Goal: Task Accomplishment & Management: Manage account settings

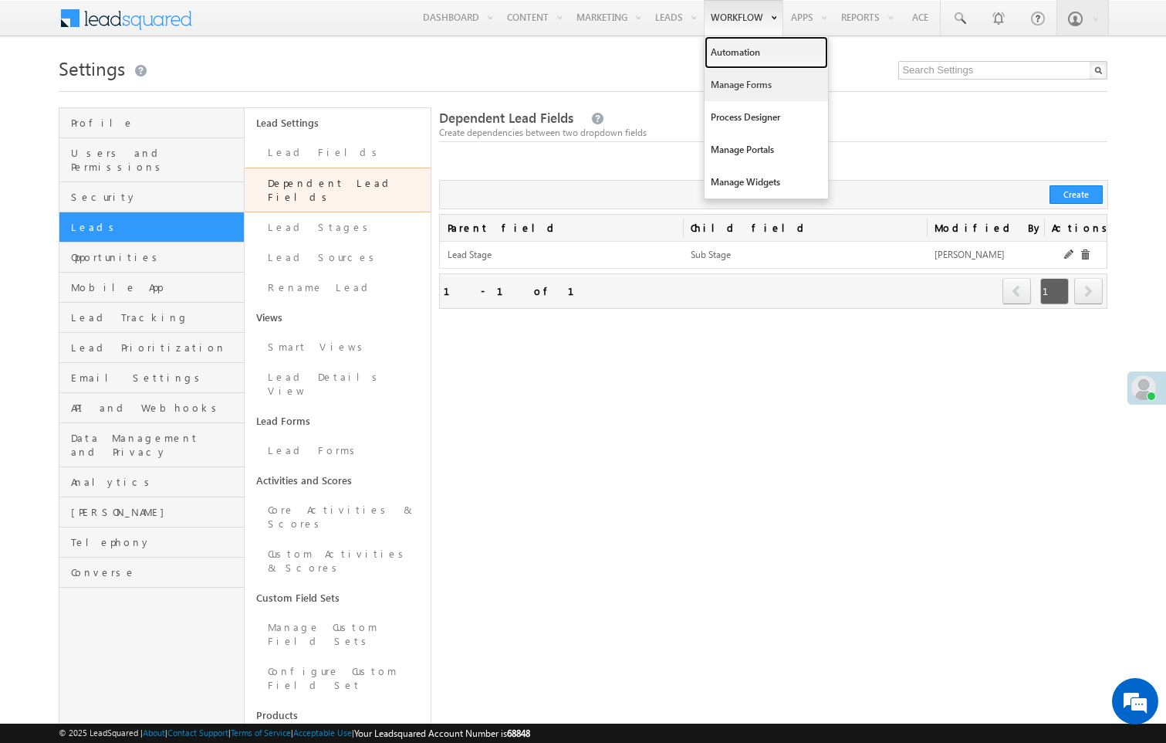
drag, startPoint x: 716, startPoint y: 56, endPoint x: 743, endPoint y: 73, distance: 32.6
click at [716, 56] on link "Automation" at bounding box center [767, 52] width 124 height 32
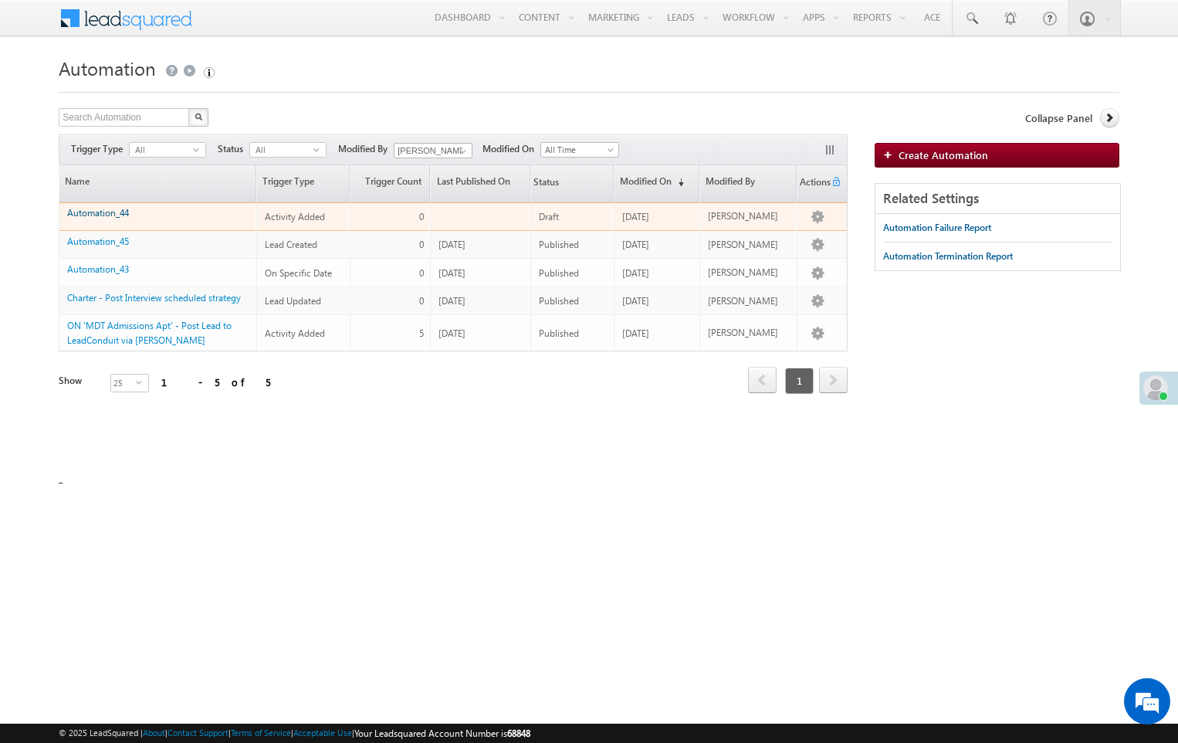
click at [110, 214] on link "Automation_44" at bounding box center [98, 213] width 62 height 12
click at [108, 215] on link "Automation_44" at bounding box center [98, 213] width 62 height 12
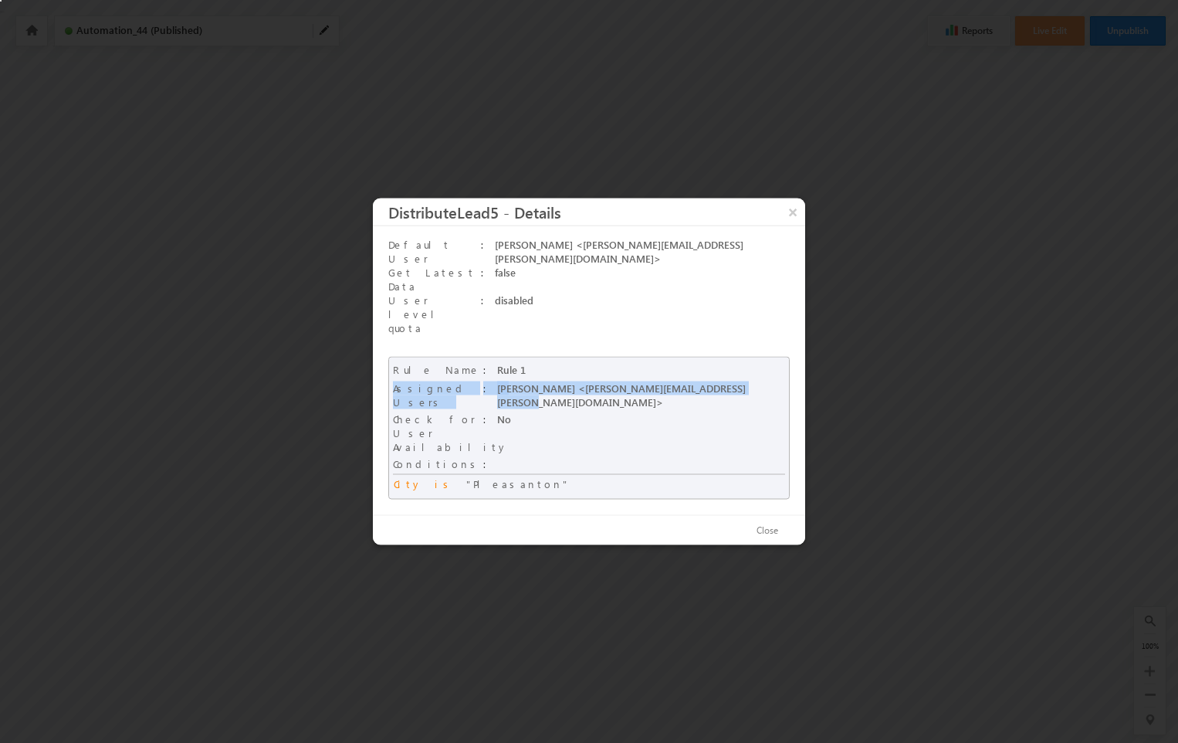
drag, startPoint x: 394, startPoint y: 386, endPoint x: 770, endPoint y: 383, distance: 376.0
click at [770, 383] on div "Assigned Users : Frank Sinatra <amartya.singh+aim2@leadsquared.com>" at bounding box center [589, 395] width 392 height 31
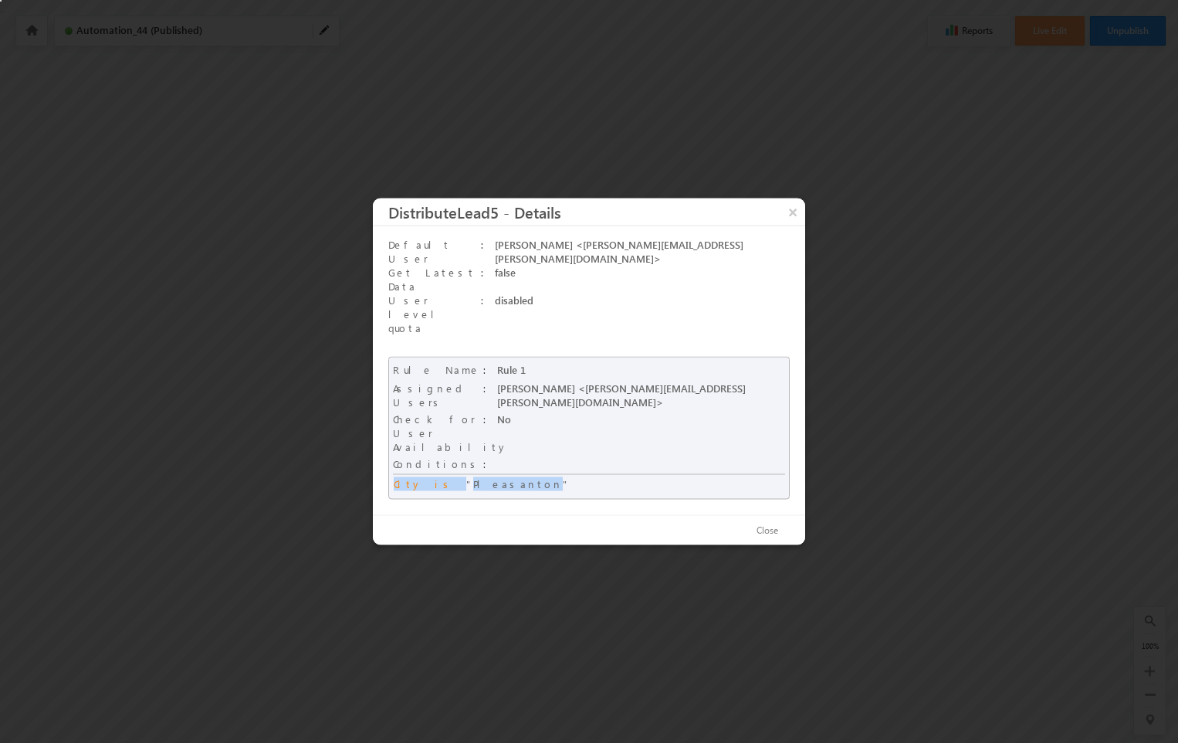
drag, startPoint x: 394, startPoint y: 453, endPoint x: 536, endPoint y: 454, distance: 141.3
click at [536, 477] on div "City is Pleasanton" at bounding box center [590, 484] width 392 height 15
drag, startPoint x: 536, startPoint y: 454, endPoint x: 785, endPoint y: 282, distance: 303.0
click at [785, 266] on div "Default User : Frank Sinatra <amartya.singh+aim2@leadsquared.com>" at bounding box center [588, 252] width 401 height 28
drag, startPoint x: 785, startPoint y: 282, endPoint x: 794, endPoint y: 239, distance: 43.3
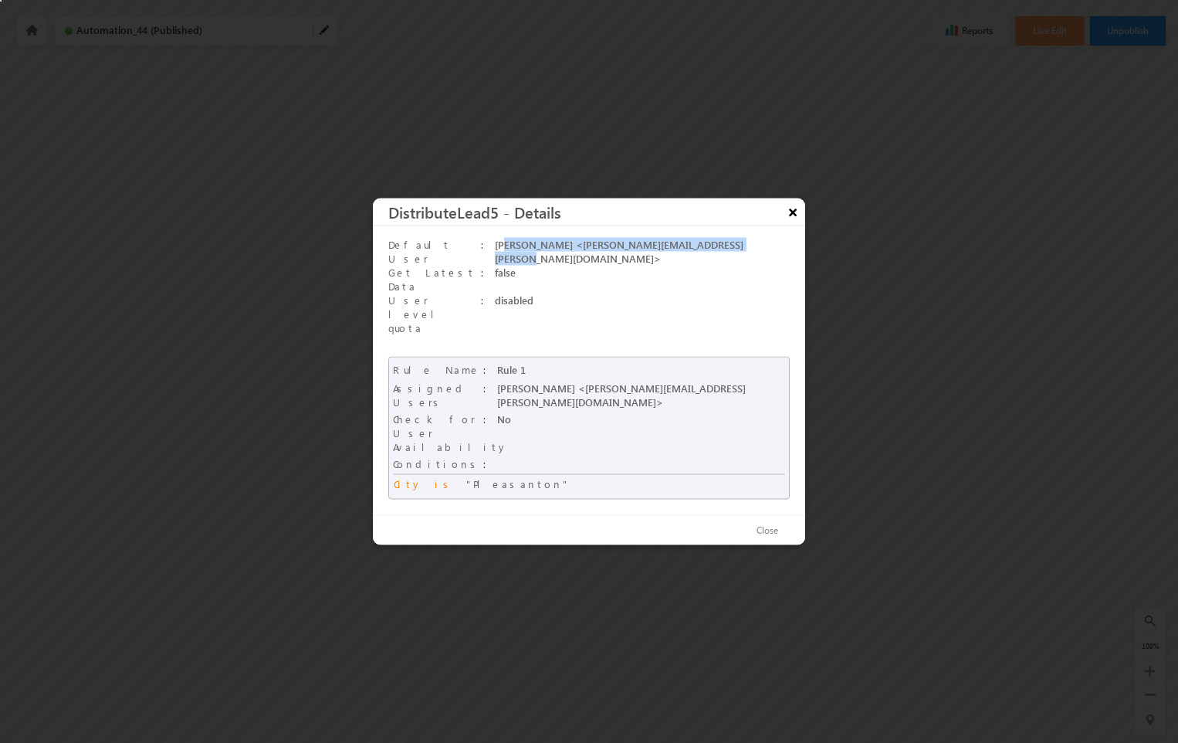
click at [794, 225] on button "×" at bounding box center [792, 211] width 25 height 27
